Goal: Task Accomplishment & Management: Manage account settings

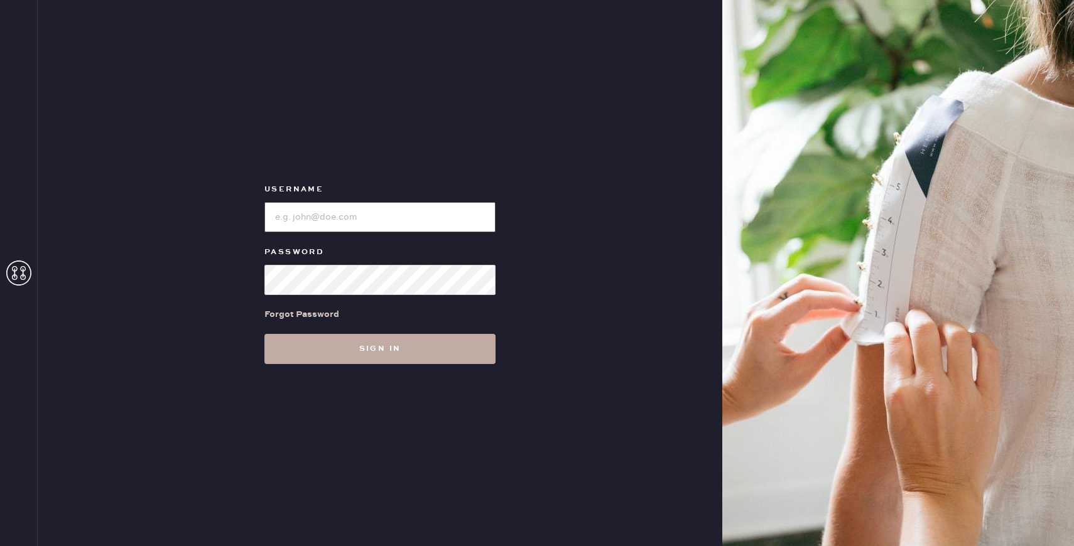
type input "reformationhydepark"
click at [324, 345] on button "Sign in" at bounding box center [379, 349] width 231 height 30
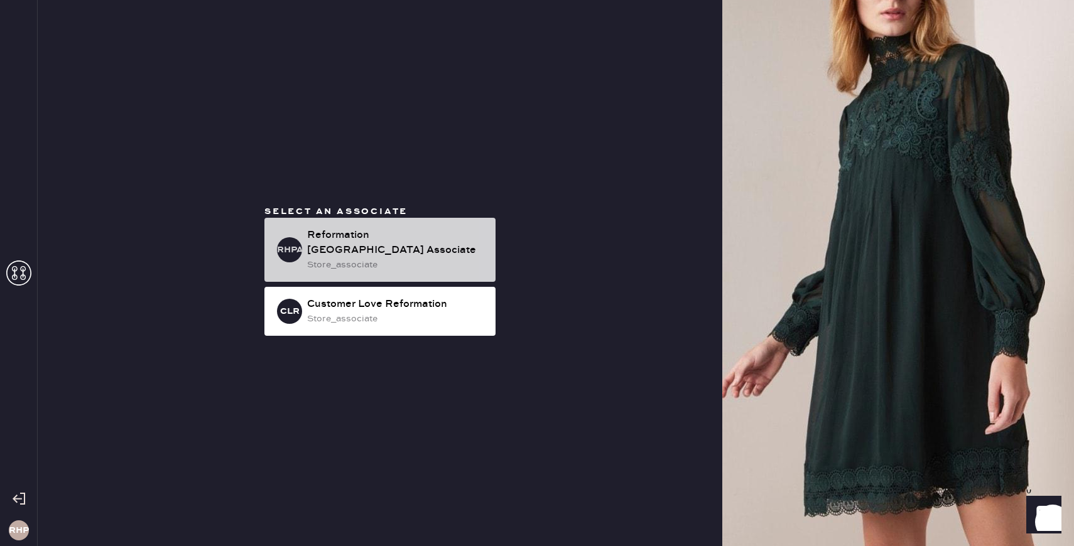
click at [350, 258] on div "store_associate" at bounding box center [396, 265] width 178 height 14
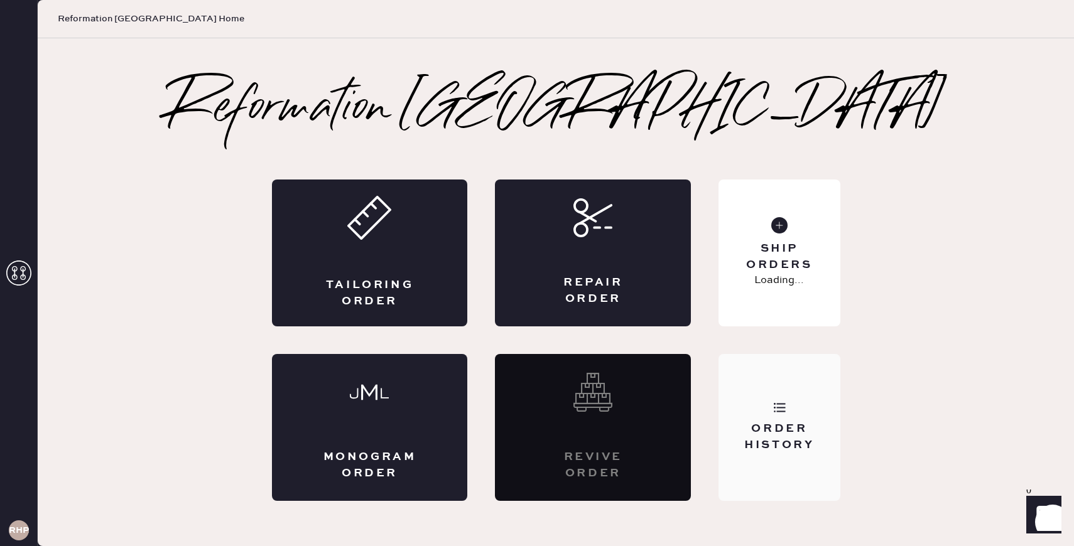
click at [806, 434] on div "Order History" at bounding box center [778, 436] width 101 height 31
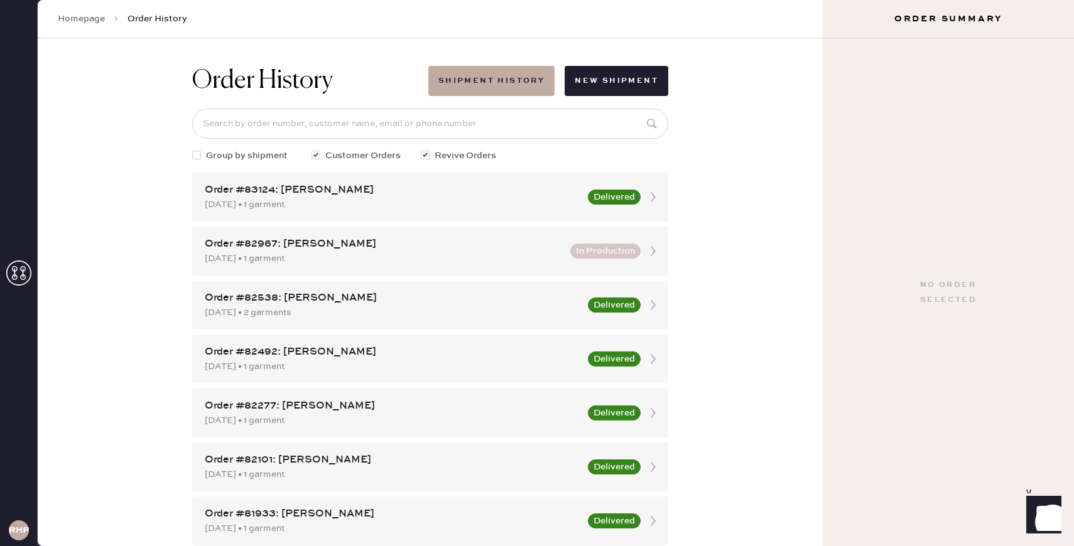
scroll to position [8, 0]
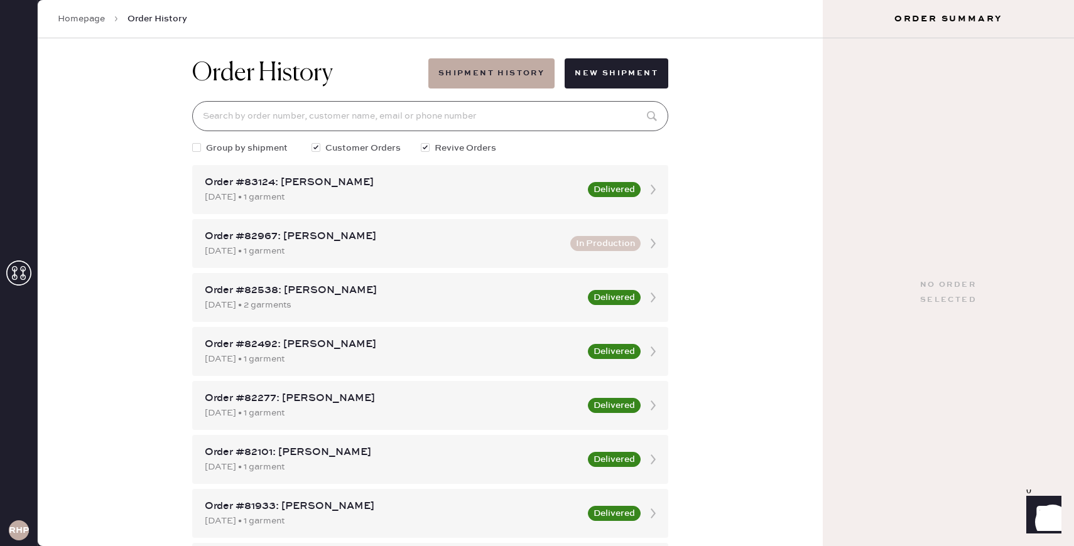
click at [332, 119] on input at bounding box center [430, 116] width 476 height 30
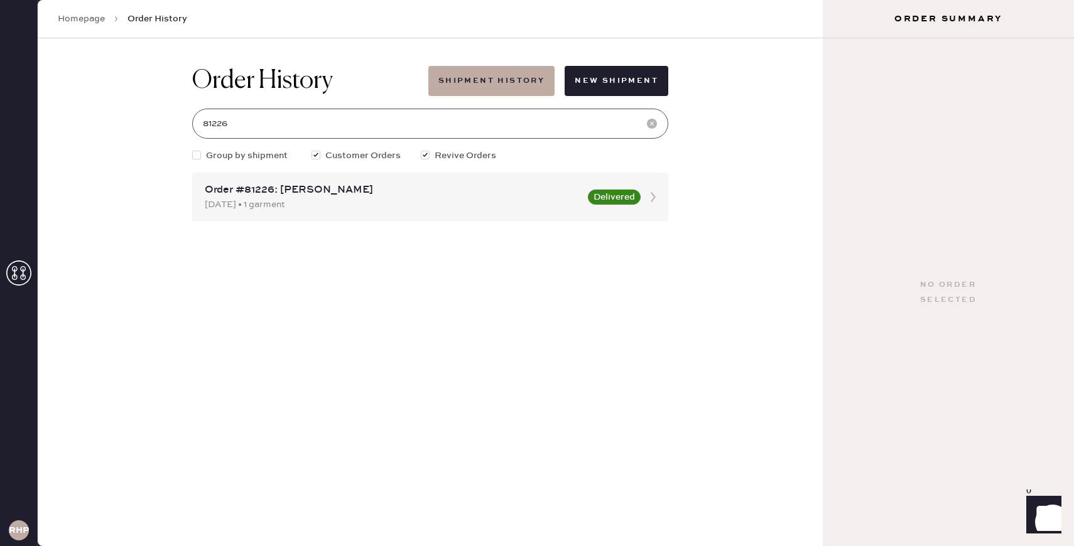
scroll to position [0, 0]
type input "81226"
click at [362, 192] on div "Order #81226: [PERSON_NAME]" at bounding box center [393, 190] width 376 height 15
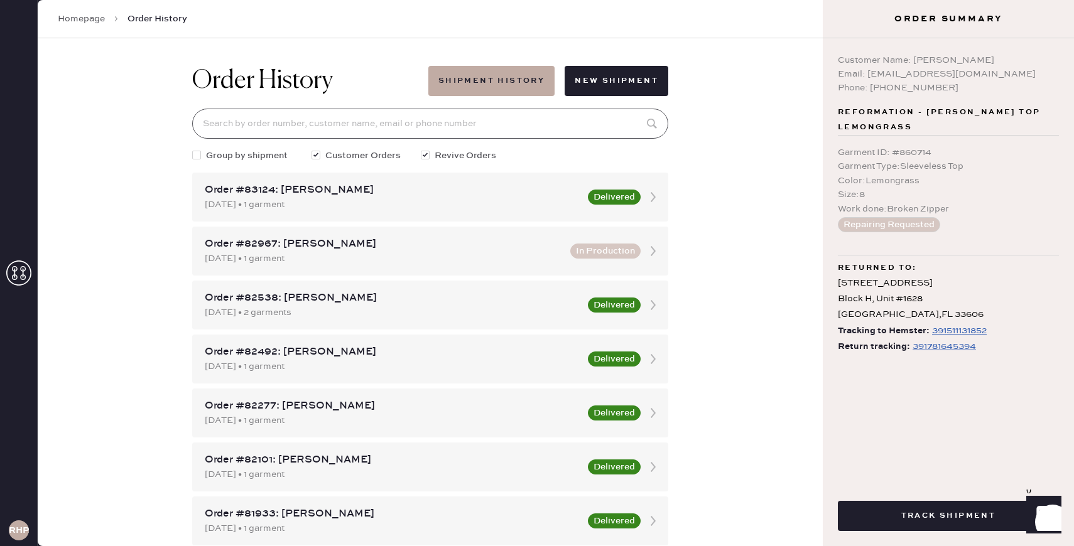
click at [338, 128] on input at bounding box center [430, 124] width 476 height 30
click at [786, 210] on div "Order History Shipment History New Shipment Group by shipment Customer Orders R…" at bounding box center [430, 292] width 785 height 508
click at [932, 71] on div "Email: [EMAIL_ADDRESS][DOMAIN_NAME]" at bounding box center [948, 74] width 221 height 14
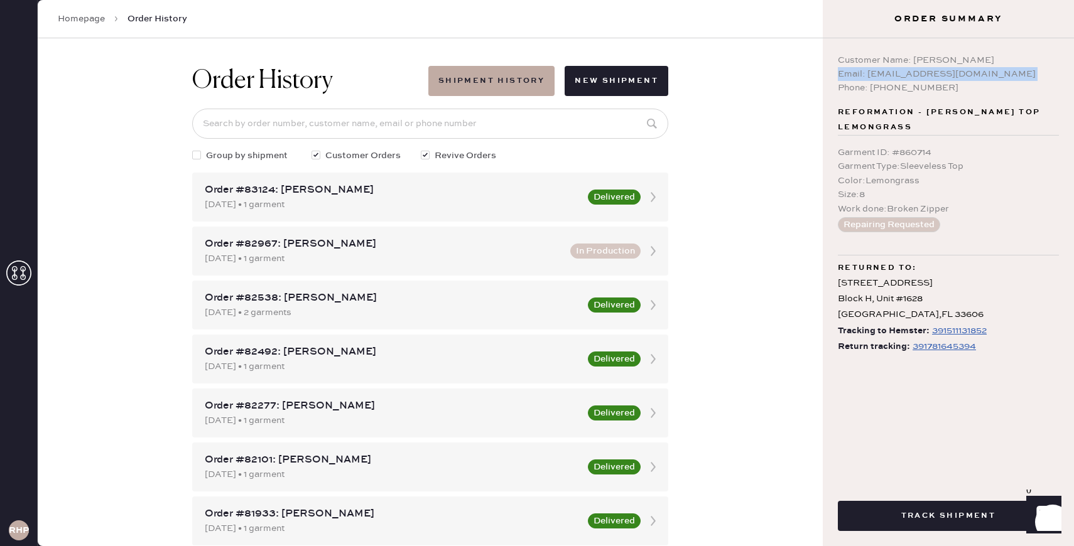
click at [932, 71] on div "Email: [EMAIL_ADDRESS][DOMAIN_NAME]" at bounding box center [948, 74] width 221 height 14
drag, startPoint x: 986, startPoint y: 75, endPoint x: 866, endPoint y: 78, distance: 120.0
click at [866, 78] on div "Email: [EMAIL_ADDRESS][DOMAIN_NAME]" at bounding box center [948, 74] width 221 height 14
copy div "[EMAIL_ADDRESS][DOMAIN_NAME]"
click at [934, 349] on div "391781645394" at bounding box center [943, 346] width 63 height 15
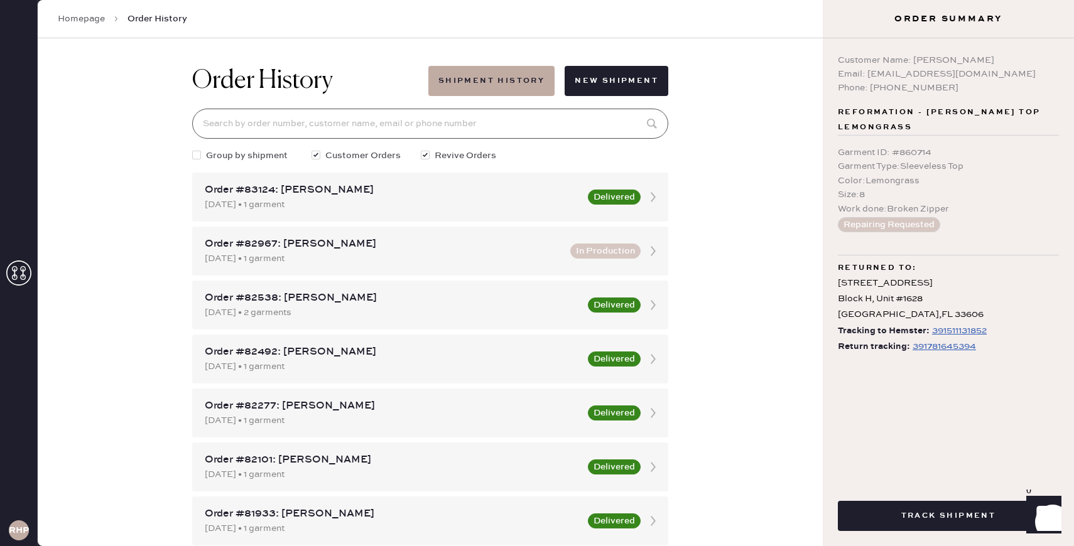
click at [269, 120] on input at bounding box center [430, 124] width 476 height 30
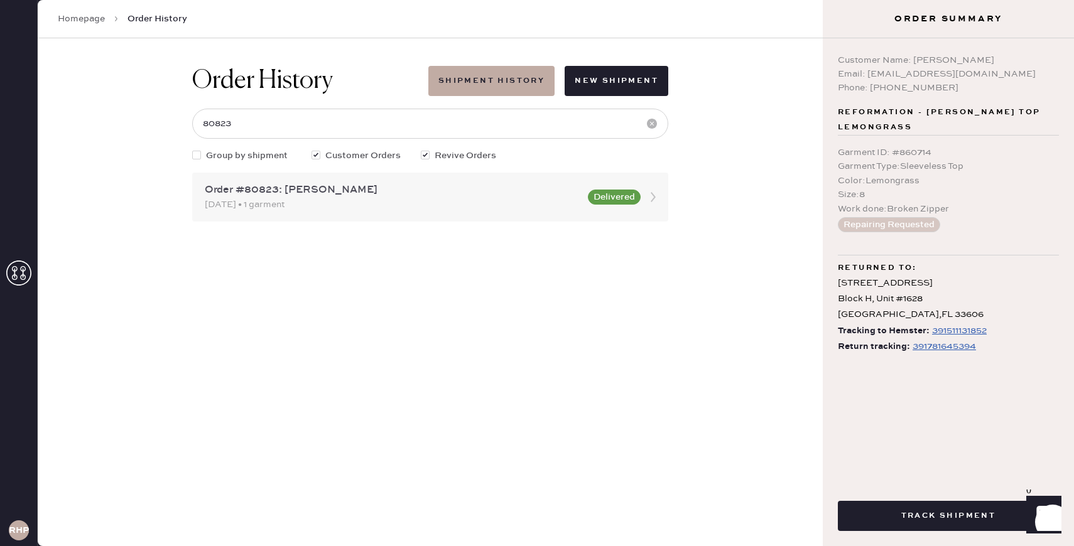
click at [589, 203] on div "Delivered" at bounding box center [614, 197] width 53 height 15
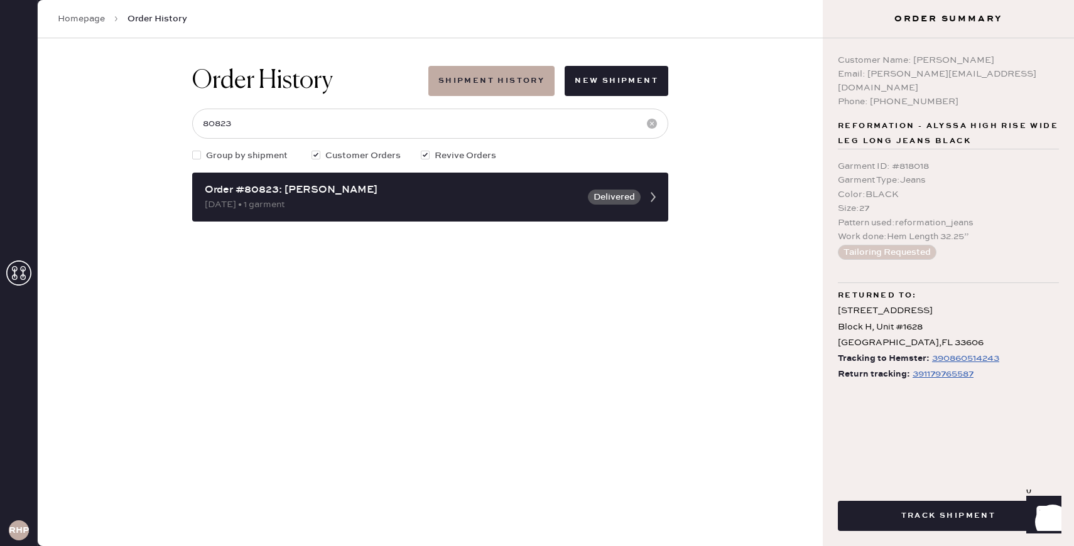
click at [930, 367] on div "391179765587" at bounding box center [942, 374] width 61 height 15
click at [357, 119] on input "80823" at bounding box center [430, 124] width 476 height 30
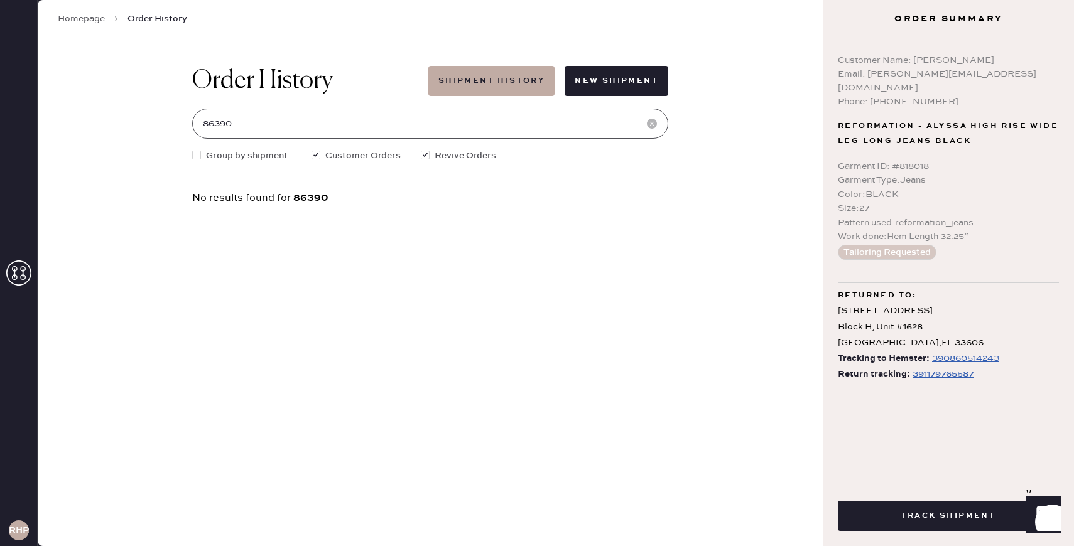
click at [357, 119] on input "86390" at bounding box center [430, 124] width 476 height 30
click at [409, 193] on div "Order #77976: [PERSON_NAME]" at bounding box center [393, 190] width 376 height 15
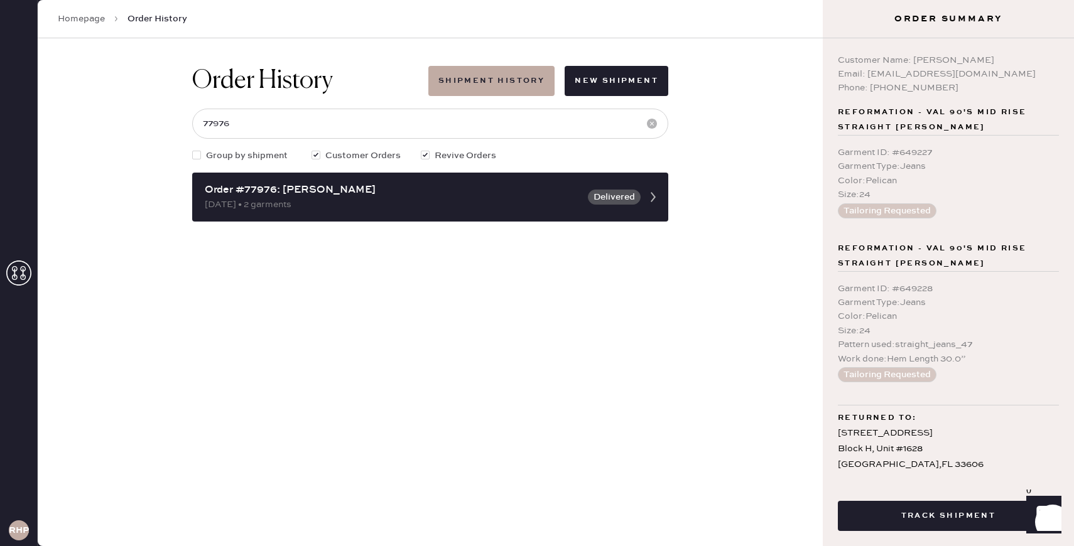
scroll to position [49, 0]
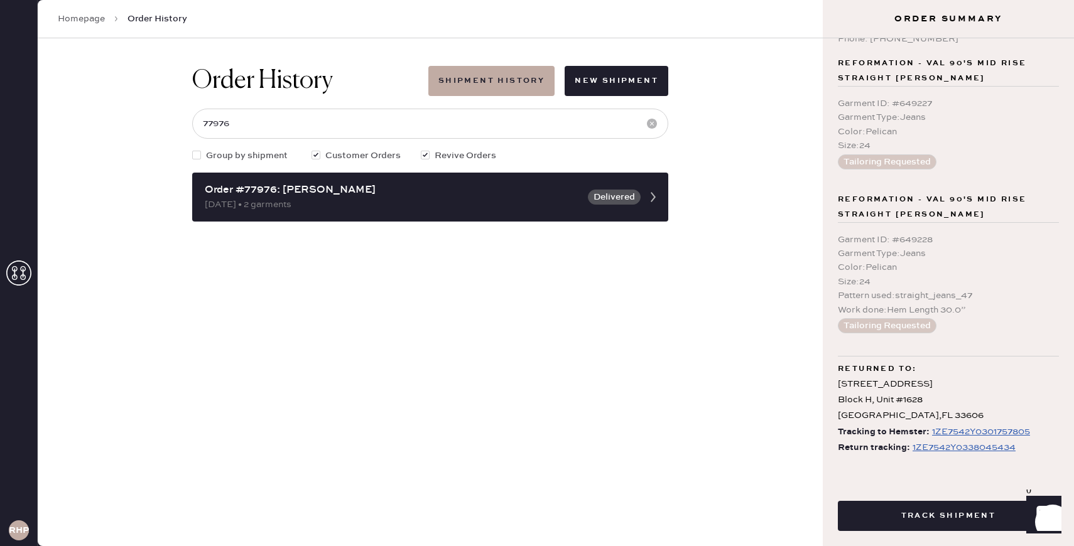
click at [941, 451] on div "1ZE7542Y0338045434" at bounding box center [963, 447] width 103 height 15
click at [899, 520] on button "Track Shipment" at bounding box center [948, 516] width 221 height 30
click at [966, 431] on div "1ZE7542Y0301757805" at bounding box center [981, 431] width 98 height 15
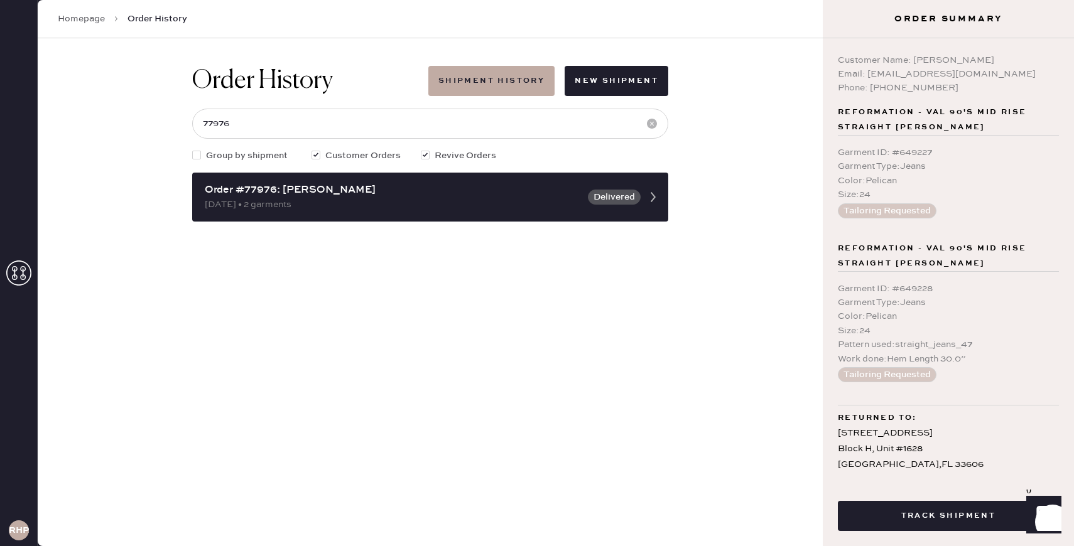
click at [912, 73] on div "Email: [EMAIL_ADDRESS][DOMAIN_NAME]" at bounding box center [948, 74] width 221 height 14
drag, startPoint x: 985, startPoint y: 74, endPoint x: 868, endPoint y: 78, distance: 116.3
click at [868, 78] on div "Email: [EMAIL_ADDRESS][DOMAIN_NAME]" at bounding box center [948, 74] width 221 height 14
copy div "[EMAIL_ADDRESS][DOMAIN_NAME]"
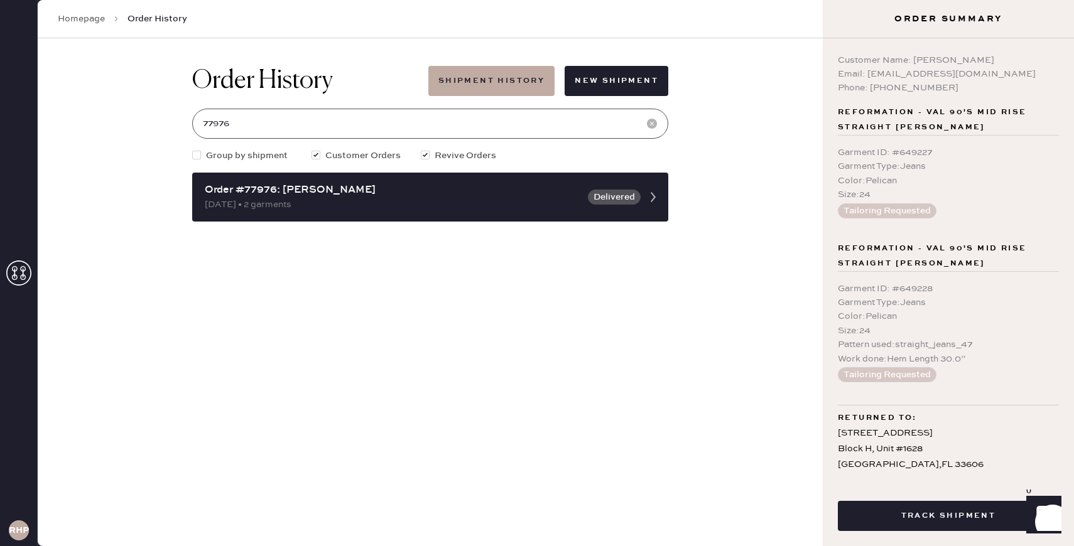
click at [490, 111] on input "77976" at bounding box center [430, 124] width 476 height 30
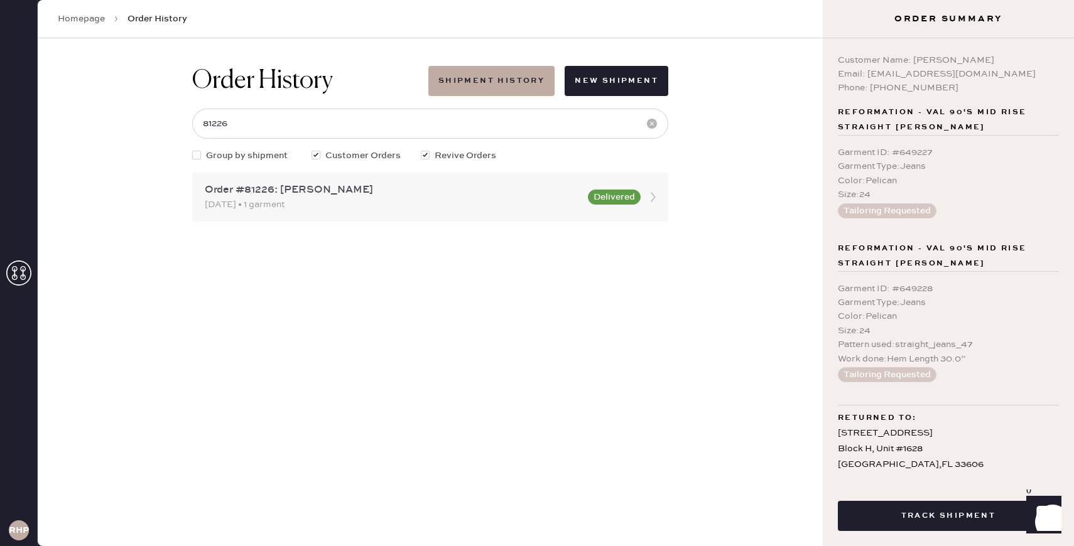
click at [478, 198] on div "[DATE] • 1 garment" at bounding box center [393, 205] width 376 height 14
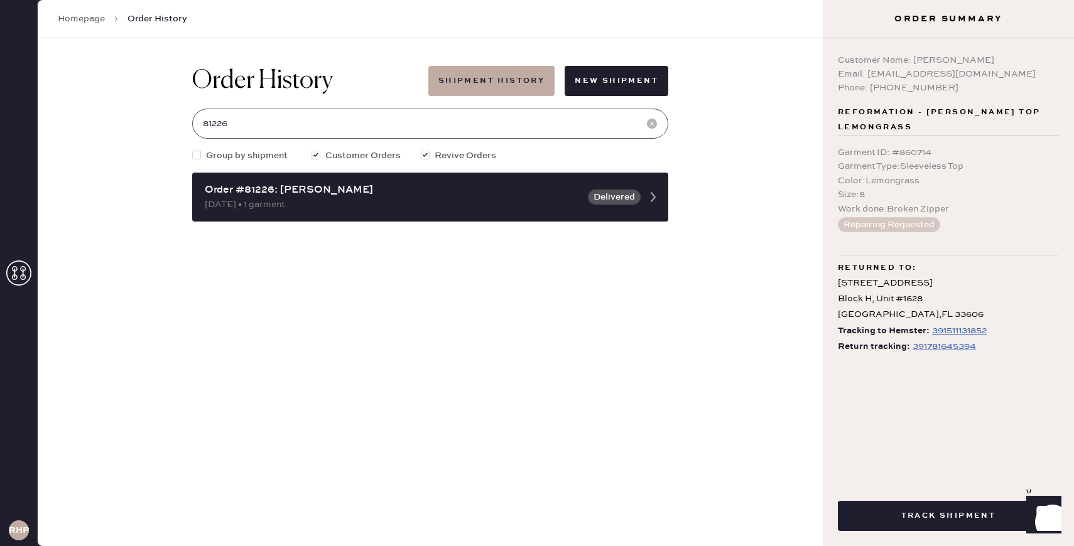
click at [327, 132] on input "81226" at bounding box center [430, 124] width 476 height 30
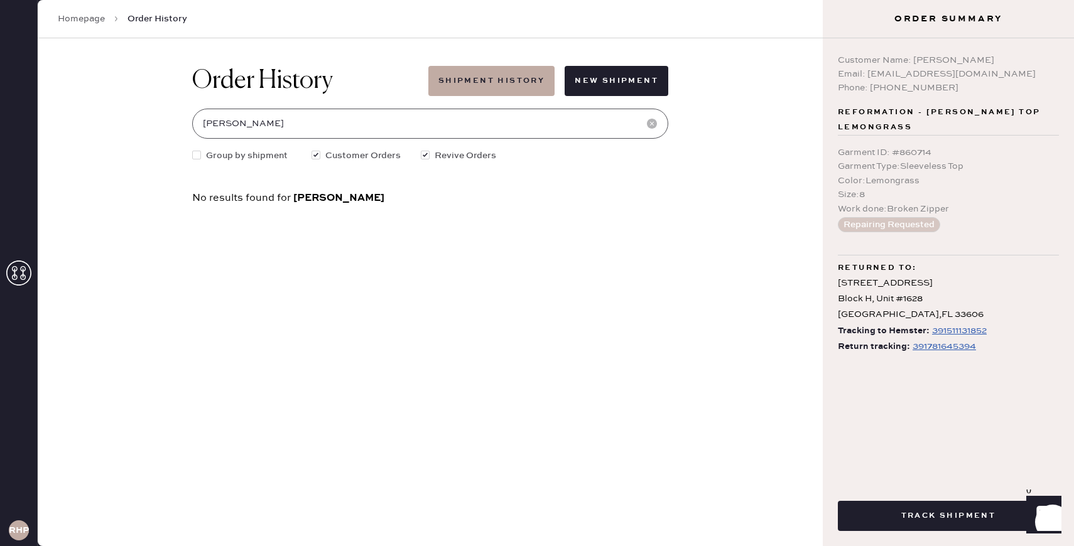
type input "[PERSON_NAME]"
